Goal: Task Accomplishment & Management: Complete application form

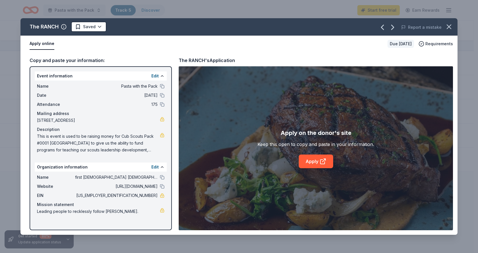
scroll to position [0, 0]
click at [449, 23] on icon "button" at bounding box center [449, 27] width 8 height 8
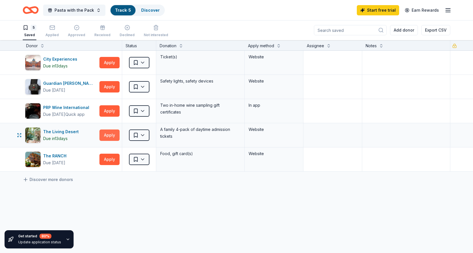
click at [109, 134] on button "Apply" at bounding box center [110, 134] width 20 height 11
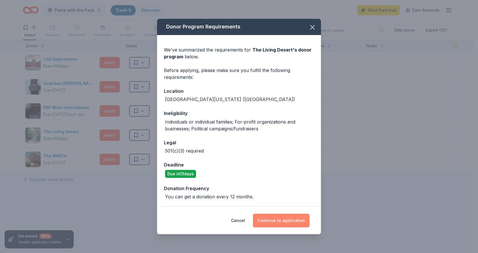
click at [289, 222] on button "Continue to application" at bounding box center [281, 221] width 57 height 14
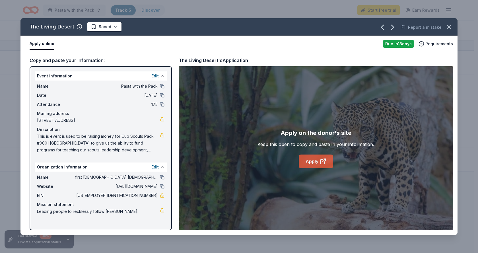
click at [323, 164] on icon at bounding box center [322, 161] width 7 height 7
click at [42, 45] on button "Apply online" at bounding box center [42, 44] width 25 height 12
click at [383, 28] on icon "button" at bounding box center [382, 27] width 2 height 5
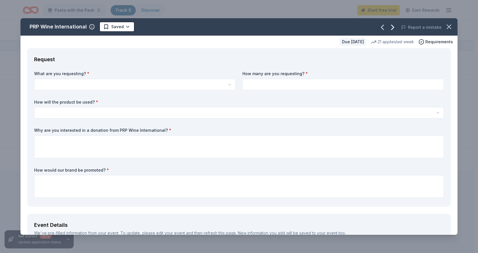
click at [391, 28] on icon "button" at bounding box center [392, 27] width 2 height 5
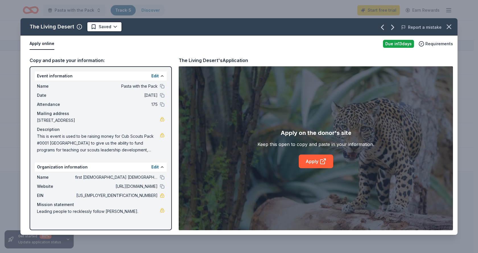
click at [414, 26] on button "Report a mistake" at bounding box center [421, 27] width 40 height 7
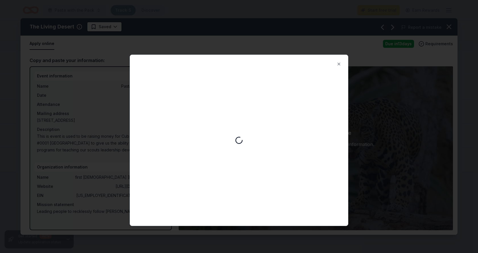
scroll to position [0, 0]
click at [338, 63] on button "Close" at bounding box center [338, 63] width 11 height 11
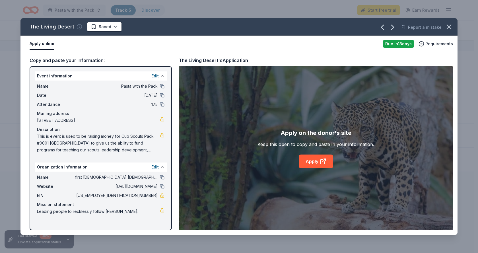
click at [78, 27] on icon "button" at bounding box center [79, 27] width 6 height 6
